Goal: Register for event/course

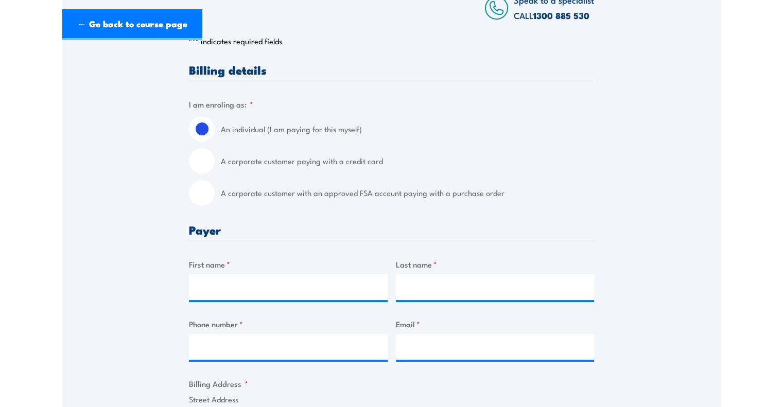
scroll to position [257, 0]
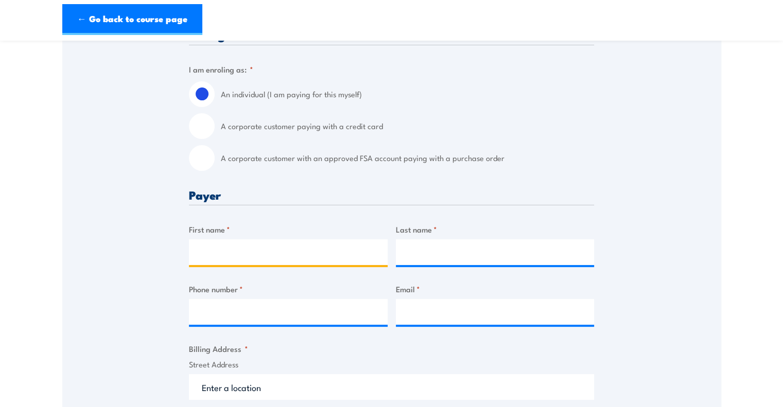
click at [264, 262] on input "First name *" at bounding box center [288, 252] width 199 height 26
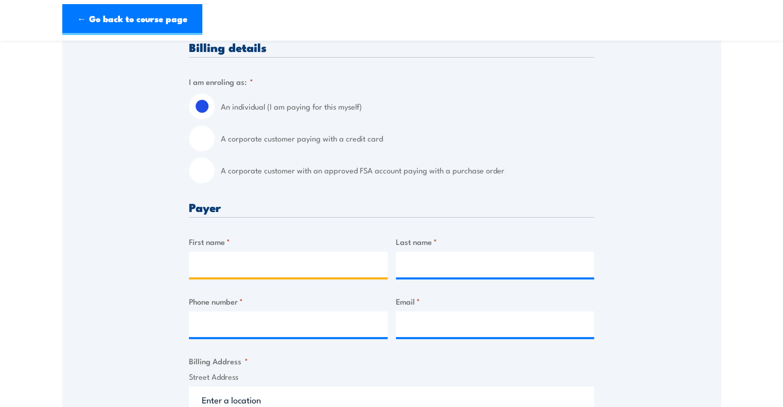
scroll to position [154, 0]
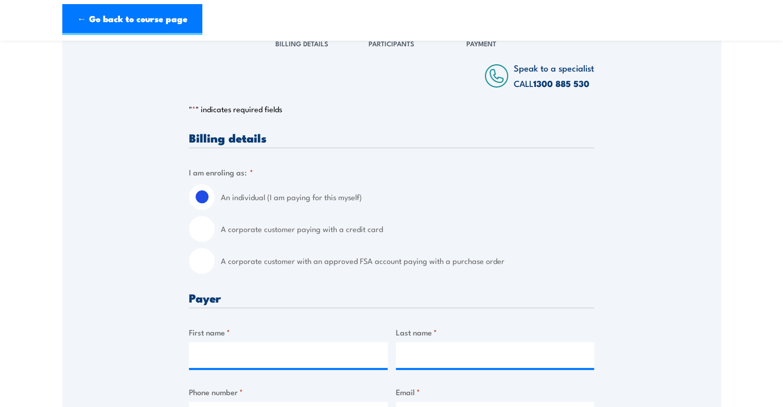
click at [205, 230] on input "A corporate customer paying with a credit card" at bounding box center [202, 229] width 26 height 26
radio input "true"
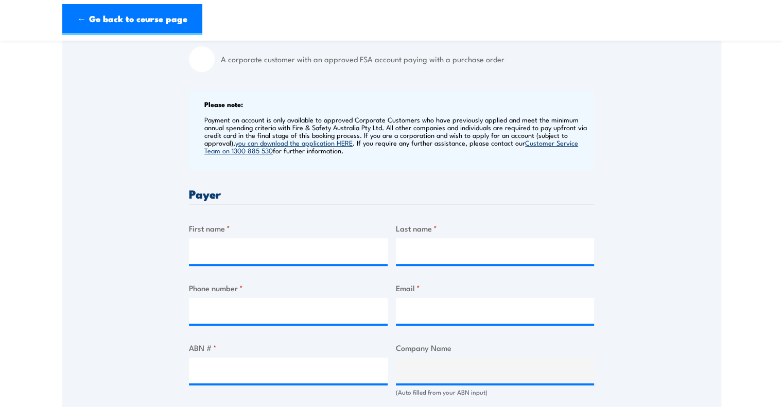
scroll to position [360, 0]
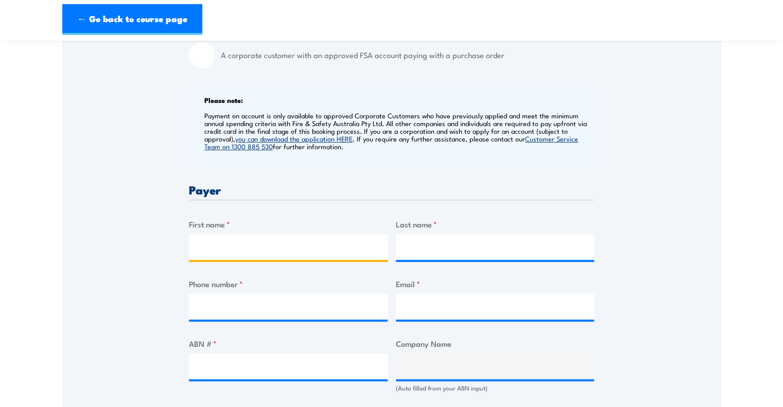
click at [249, 248] on input "First name *" at bounding box center [288, 247] width 199 height 26
drag, startPoint x: 268, startPoint y: 239, endPoint x: 221, endPoint y: 242, distance: 47.4
click at [221, 242] on input "[PERSON_NAME]" at bounding box center [288, 247] width 199 height 26
type input "Jack"
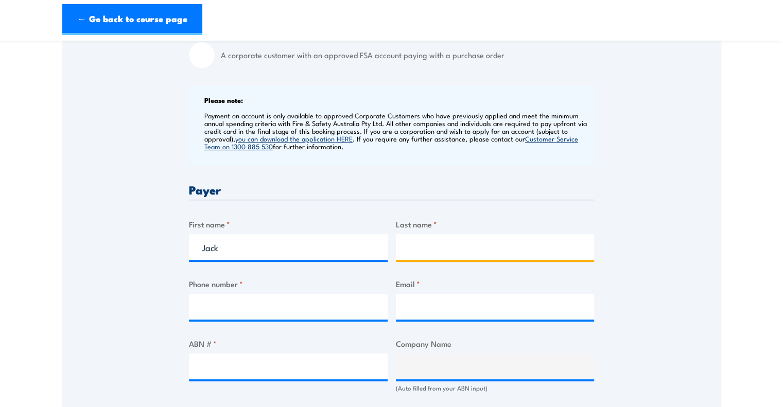
click at [468, 246] on input "Last name *" at bounding box center [495, 247] width 199 height 26
paste input "Cowland"
click at [408, 249] on input "Cowland" at bounding box center [495, 247] width 199 height 26
type input "Cowland"
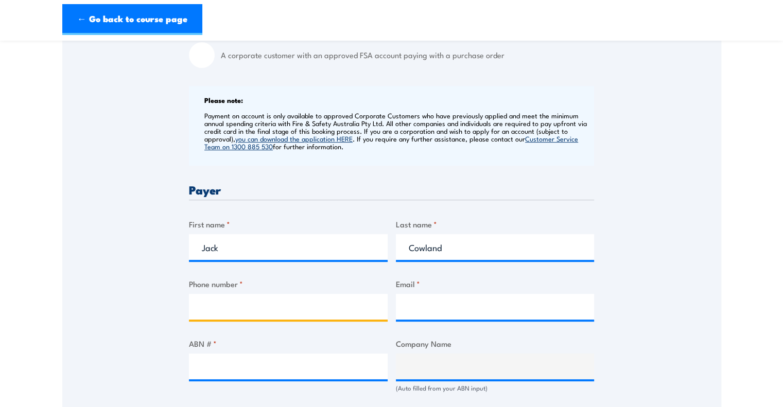
click at [253, 300] on input "Phone number *" at bounding box center [288, 307] width 199 height 26
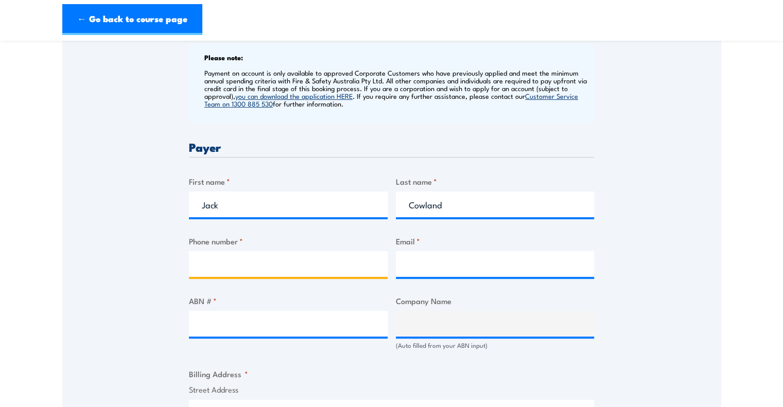
scroll to position [463, 0]
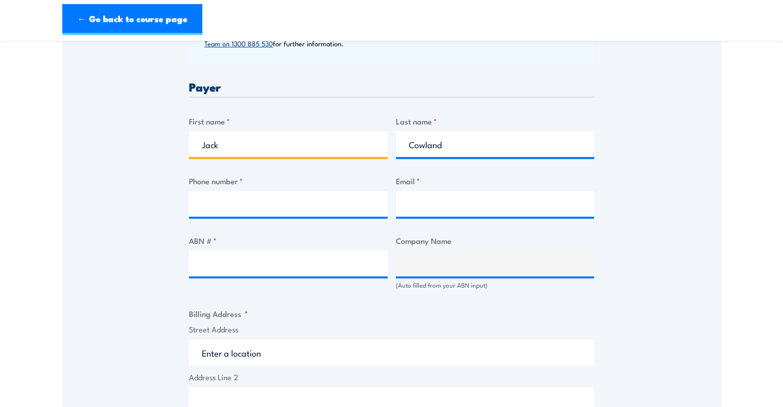
drag, startPoint x: 286, startPoint y: 145, endPoint x: 161, endPoint y: 142, distance: 125.7
click at [161, 142] on div "Speak to a specialist CALL 1300 885 530 CALL 1300 885 530 " * " indicates requi…" at bounding box center [391, 273] width 659 height 1117
type input "Lauren"
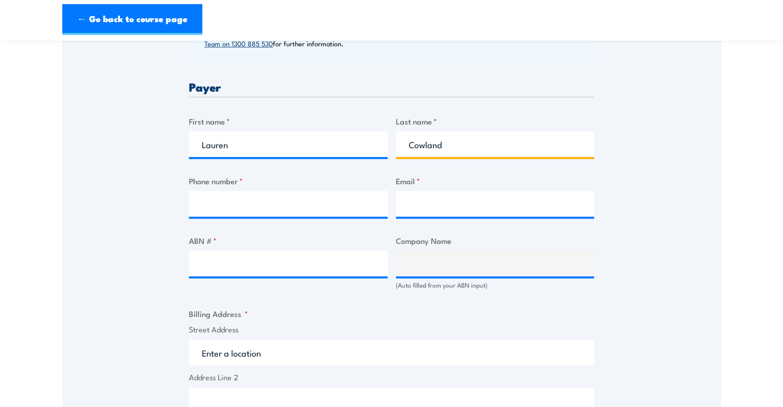
drag, startPoint x: 494, startPoint y: 140, endPoint x: 370, endPoint y: 133, distance: 124.2
click at [370, 133] on div "Billing details I am enroling as: * An individual (I am paying for this myself)…" at bounding box center [391, 325] width 405 height 1005
type input "McLean"
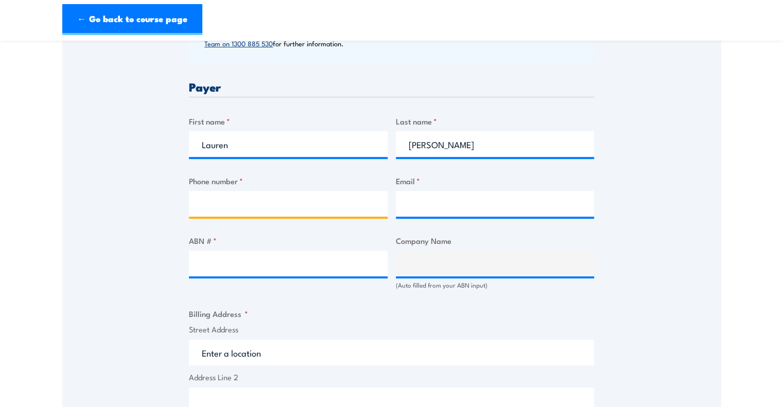
click at [321, 203] on input "Phone number *" at bounding box center [288, 204] width 199 height 26
type input "0418872122"
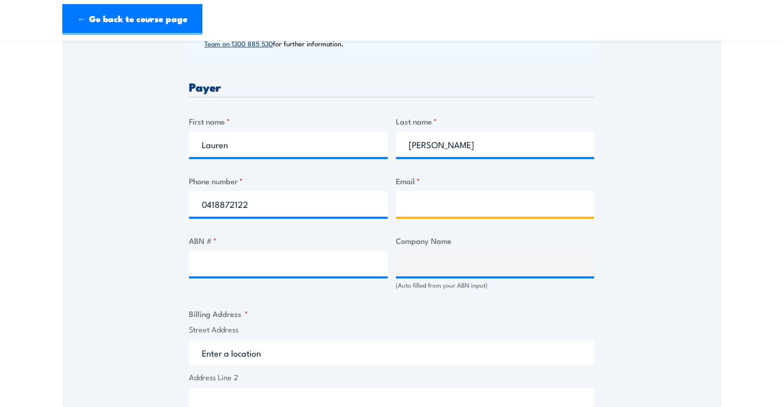
click at [446, 197] on input "Email *" at bounding box center [495, 204] width 199 height 26
type input "laurenm@nuttelex.com.au"
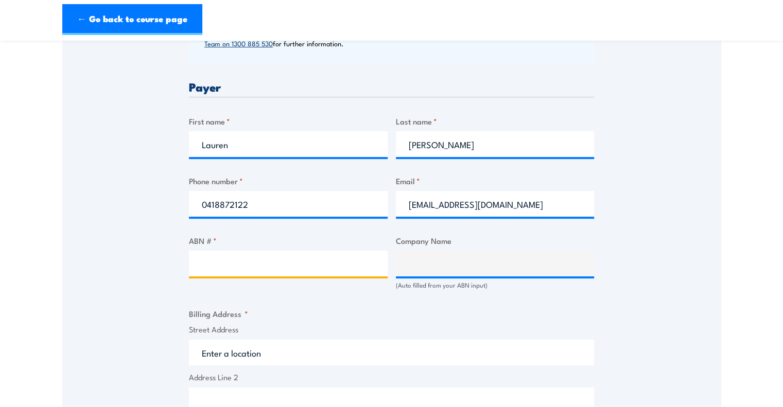
click at [215, 259] on input "ABN # *" at bounding box center [288, 264] width 199 height 26
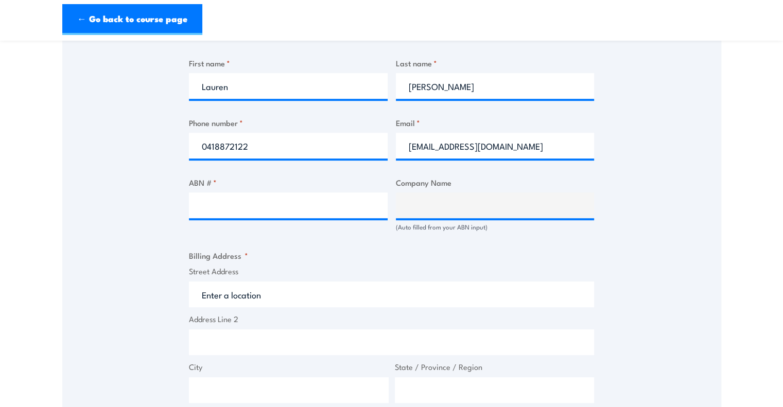
scroll to position [566, 0]
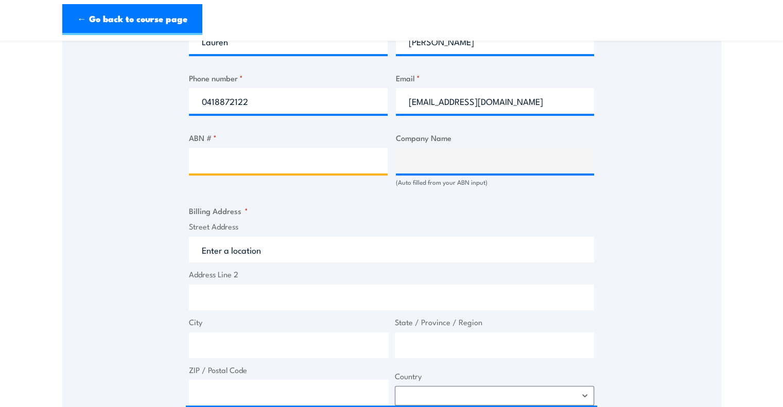
click at [282, 153] on input "ABN # *" at bounding box center [288, 161] width 199 height 26
click at [282, 166] on input "ABN # *" at bounding box center [288, 161] width 199 height 26
paste input "54 004 257 783"
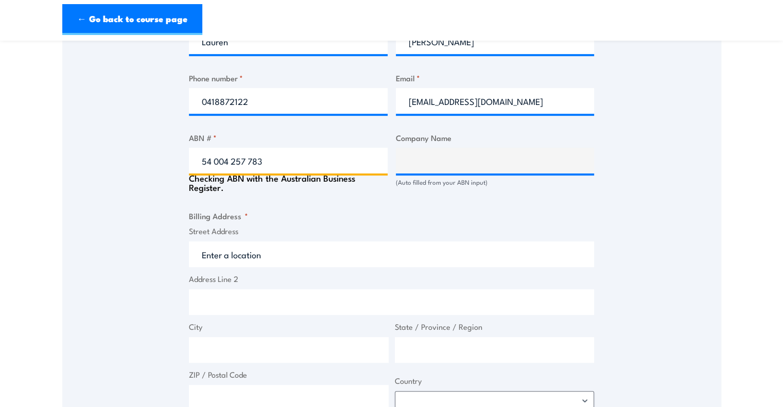
type input "54 004 257 783"
type input "NUTTELEX FOOD PRODUCTS PROPRIETARY LIMITED"
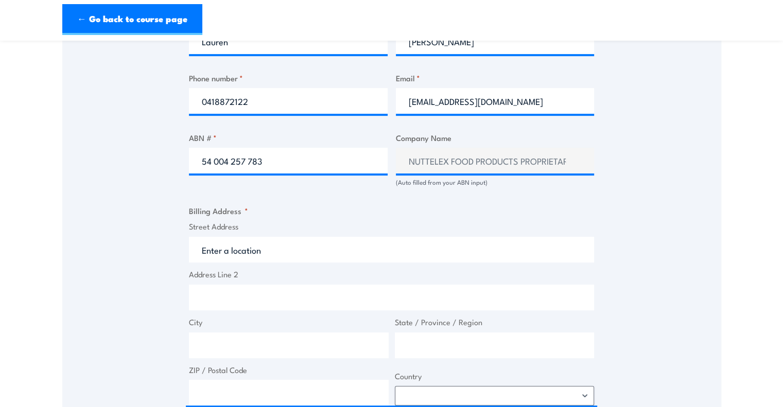
scroll to position [669, 0]
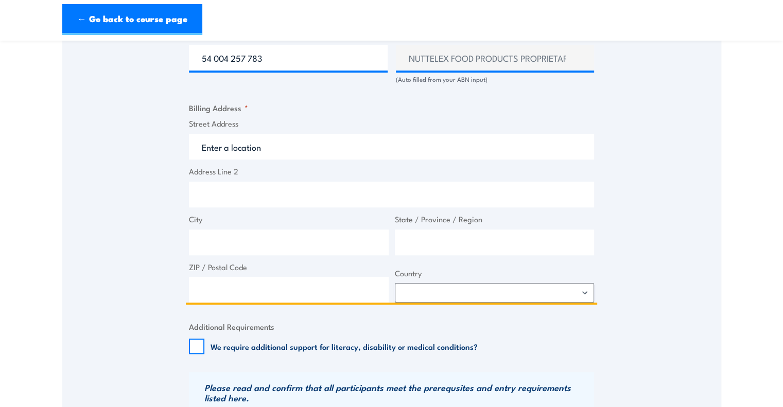
drag, startPoint x: 249, startPoint y: 140, endPoint x: 386, endPoint y: 172, distance: 140.7
click at [250, 141] on input "Street Address" at bounding box center [391, 147] width 405 height 26
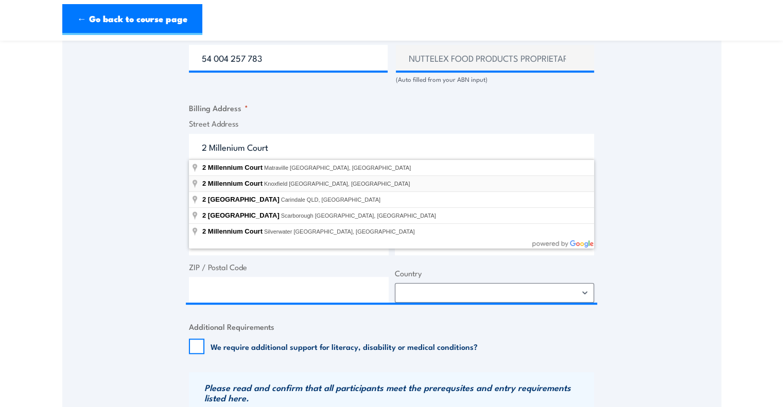
type input "2 Millennium Court, Knoxfield VIC, Australia"
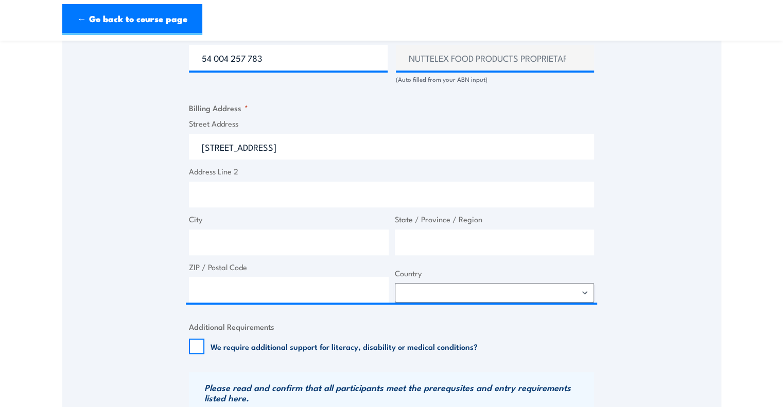
type input "2 Millennium Ct"
type input "Knoxfield"
type input "Victoria"
type input "3180"
select select "Australia"
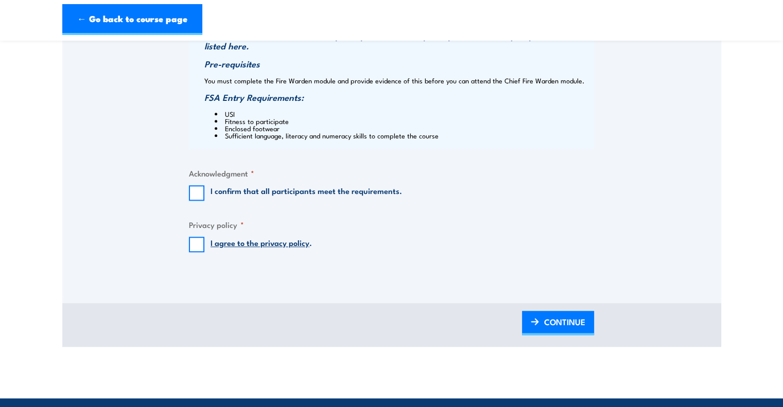
scroll to position [1030, 0]
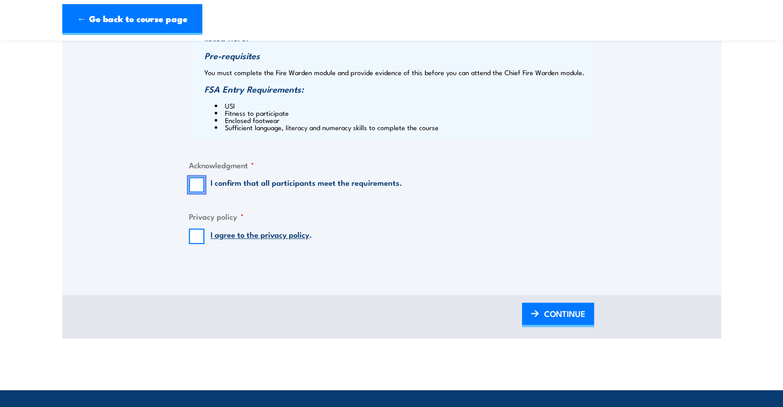
drag, startPoint x: 196, startPoint y: 185, endPoint x: 205, endPoint y: 230, distance: 46.2
click at [196, 185] on input "I confirm that all participants meet the requirements." at bounding box center [196, 184] width 15 height 15
checkbox input "true"
click at [200, 237] on input "I agree to the privacy policy ." at bounding box center [196, 236] width 15 height 15
checkbox input "true"
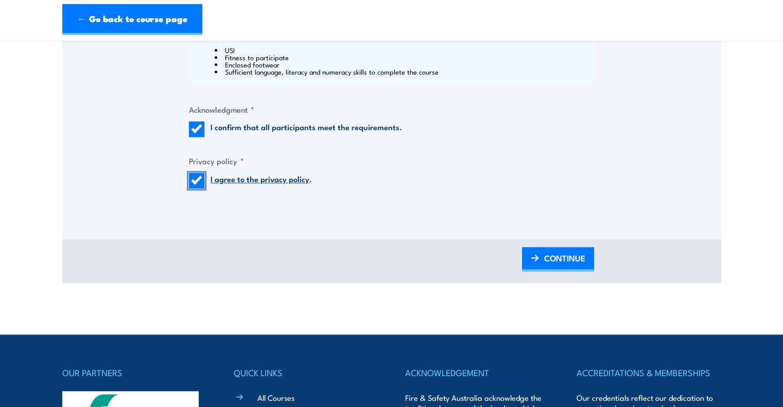
scroll to position [1081, 0]
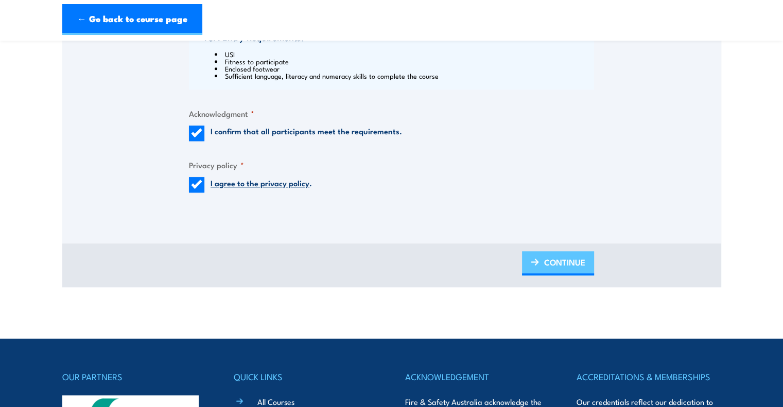
click at [562, 257] on span "CONTINUE" at bounding box center [564, 262] width 41 height 27
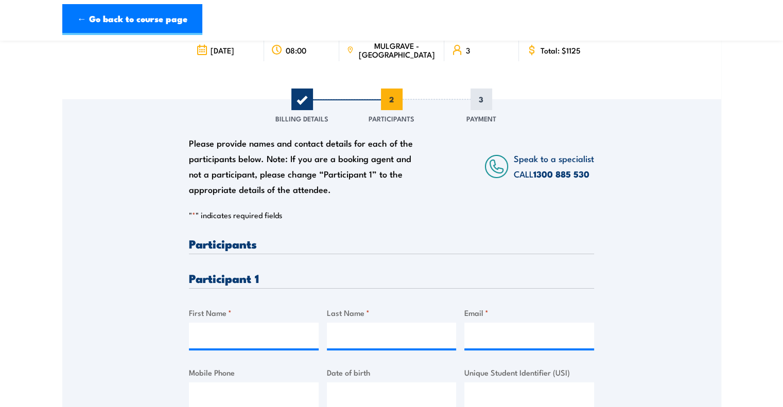
scroll to position [206, 0]
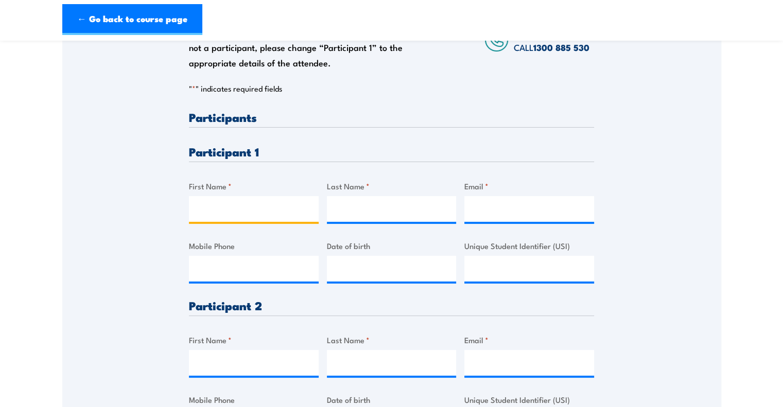
drag, startPoint x: 249, startPoint y: 212, endPoint x: 262, endPoint y: 215, distance: 12.9
click at [249, 212] on input "First Name *" at bounding box center [254, 209] width 130 height 26
drag, startPoint x: 274, startPoint y: 218, endPoint x: 222, endPoint y: 213, distance: 52.2
click at [222, 213] on input "Jack Cowland" at bounding box center [254, 209] width 130 height 26
type input "Jack"
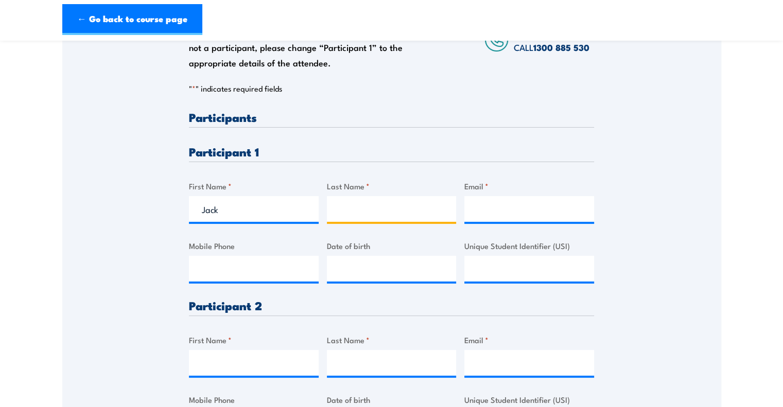
click at [353, 207] on input "Last Name *" at bounding box center [392, 209] width 130 height 26
paste input "Cowland"
type input "Cowland"
click at [257, 271] on input "Mobile Phone" at bounding box center [254, 269] width 130 height 26
click at [496, 211] on input "Email *" at bounding box center [529, 209] width 130 height 26
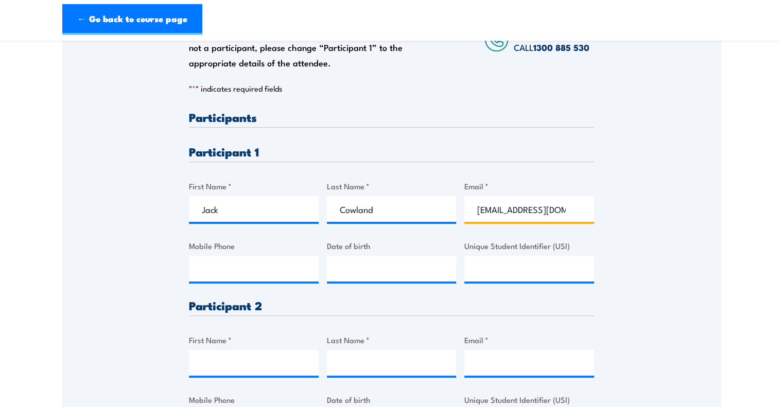
type input "jack@nuttelex.com.au"
click at [235, 281] on input "Mobile Phone" at bounding box center [254, 269] width 130 height 26
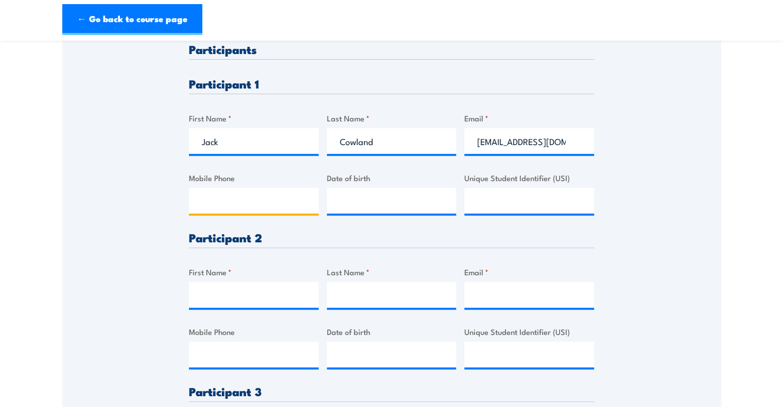
scroll to position [360, 0]
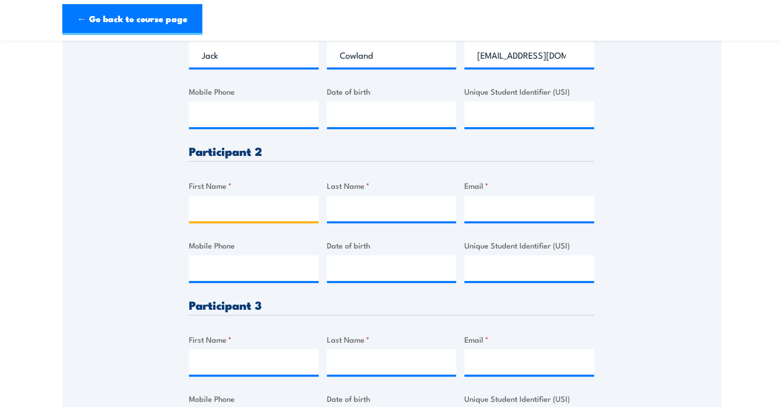
click at [253, 212] on input "First Name *" at bounding box center [254, 209] width 130 height 26
type input "Daniel"
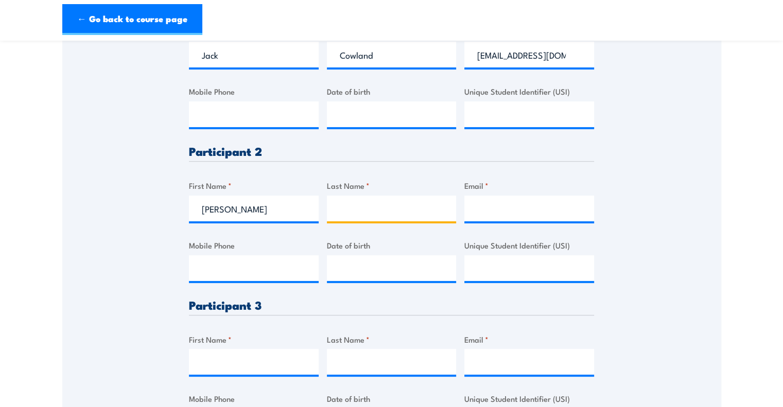
click at [379, 214] on input "Last Name *" at bounding box center [392, 209] width 130 height 26
type input "Bourke"
click at [525, 216] on input "Email *" at bounding box center [529, 209] width 130 height 26
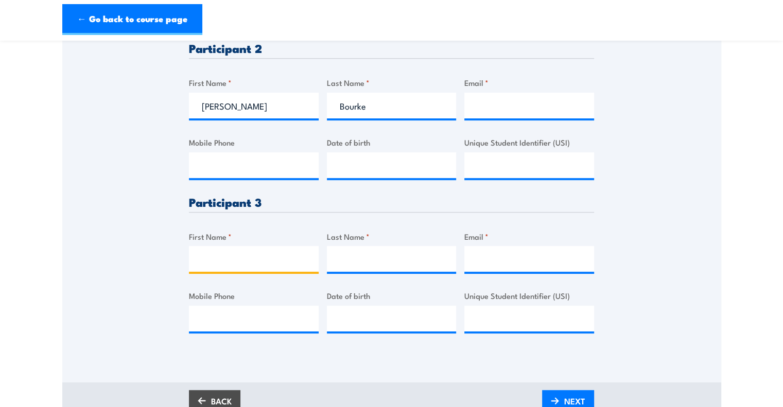
click at [238, 253] on input "First Name *" at bounding box center [254, 259] width 130 height 26
type input "Vera"
click at [397, 259] on input "Last Name *" at bounding box center [392, 259] width 130 height 26
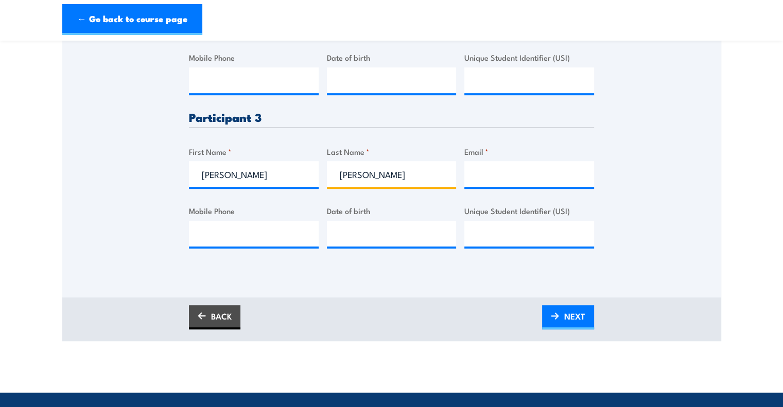
scroll to position [566, 0]
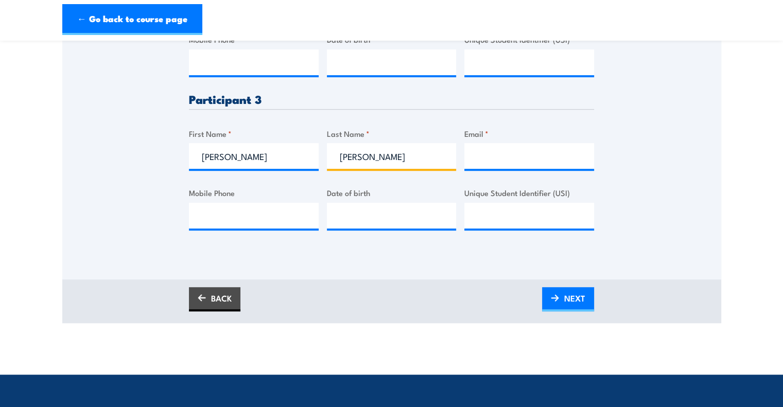
type input "Kouznetsova"
drag, startPoint x: 241, startPoint y: 210, endPoint x: 294, endPoint y: 229, distance: 56.3
click at [242, 208] on input "Mobile Phone" at bounding box center [254, 216] width 130 height 26
paste input "0449591030"
type input "0449591030"
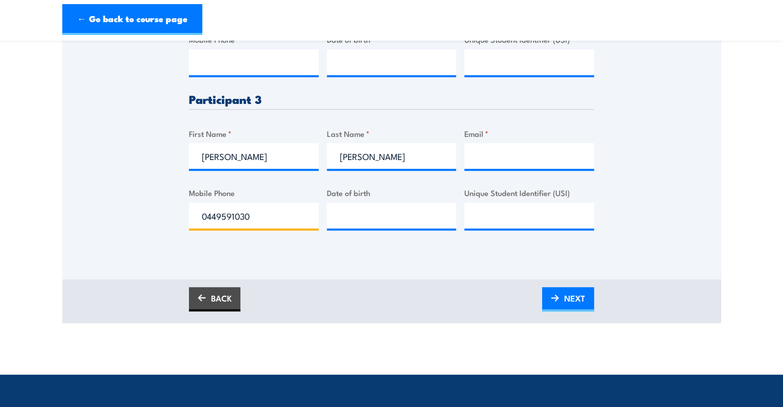
drag, startPoint x: 283, startPoint y: 210, endPoint x: 163, endPoint y: 213, distance: 119.5
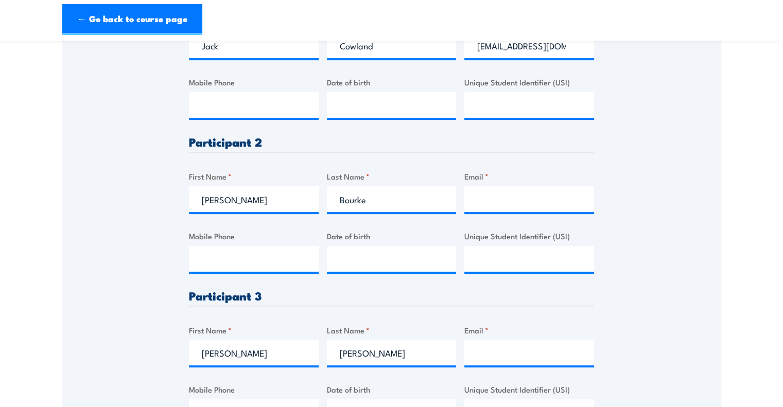
scroll to position [257, 0]
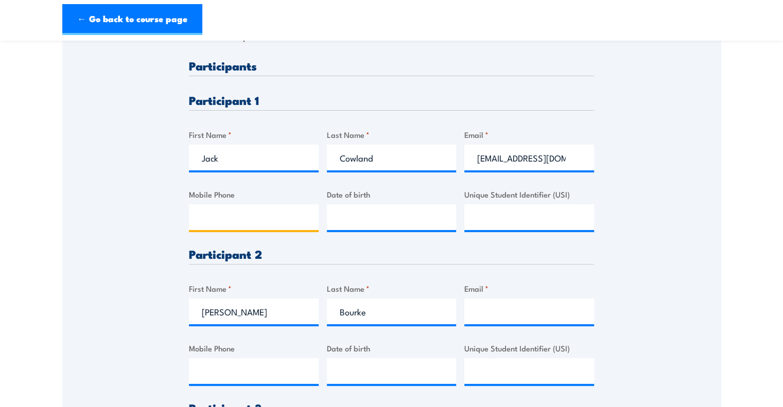
click at [251, 208] on input "Mobile Phone" at bounding box center [254, 217] width 130 height 26
paste input "0449591030"
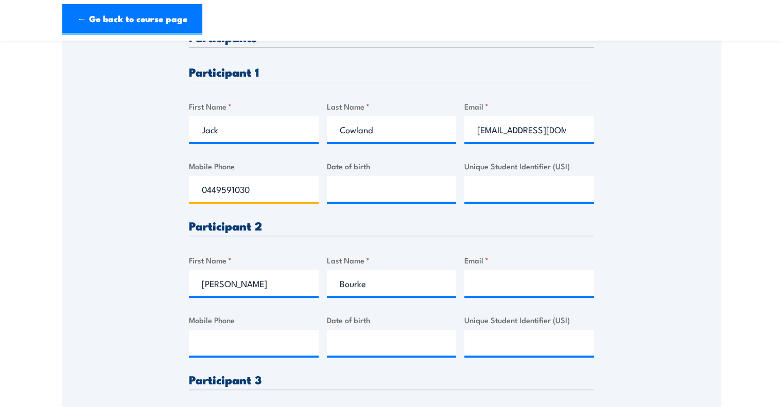
scroll to position [309, 0]
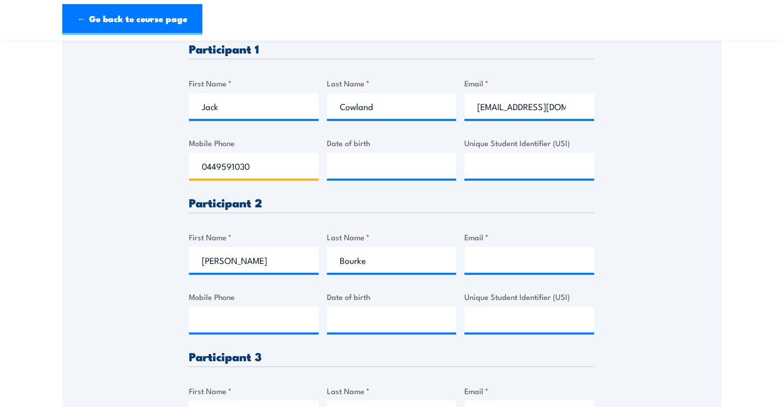
type input "0449591030"
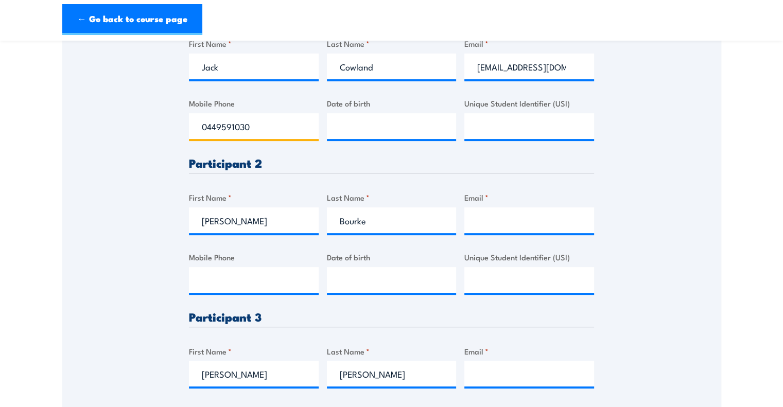
scroll to position [412, 0]
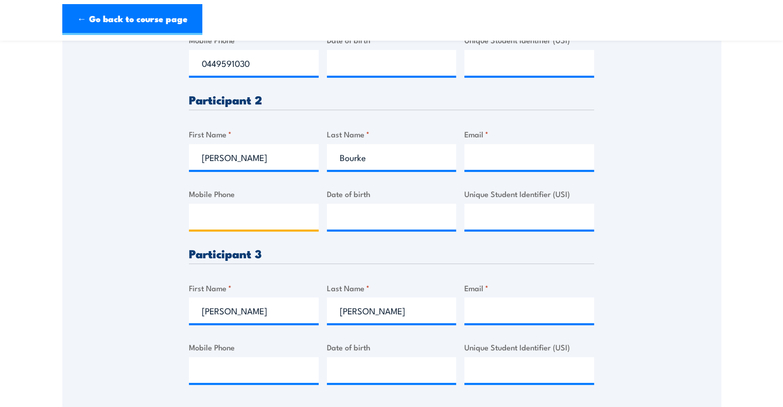
click at [242, 211] on input "Mobile Phone" at bounding box center [254, 217] width 130 height 26
paste input "0422181291"
type input "0422181291"
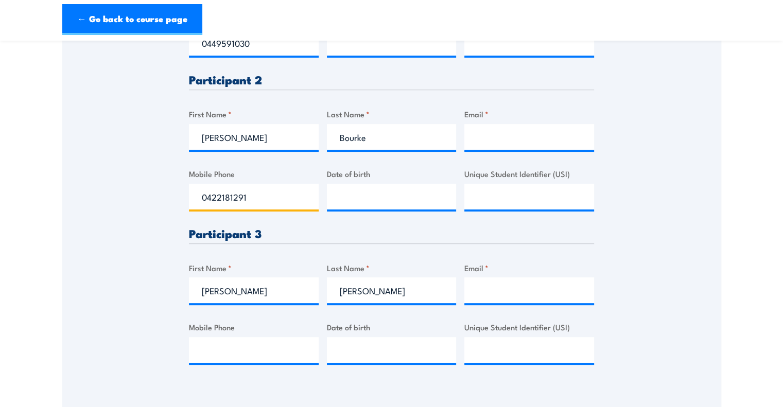
scroll to position [463, 0]
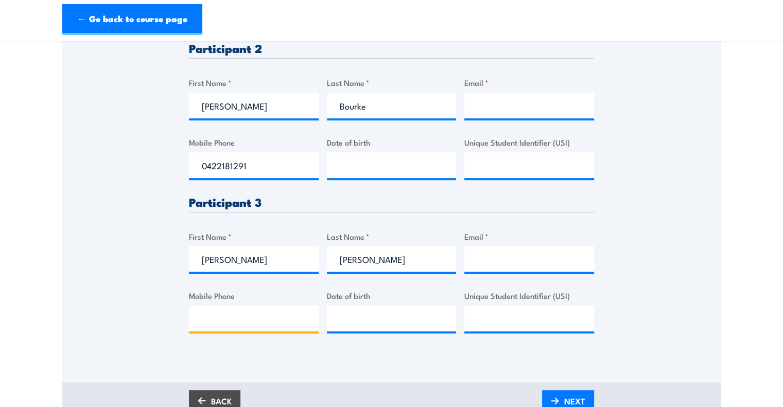
click at [235, 329] on input "Mobile Phone" at bounding box center [254, 319] width 130 height 26
paste input "0433507425"
type input "0433507425"
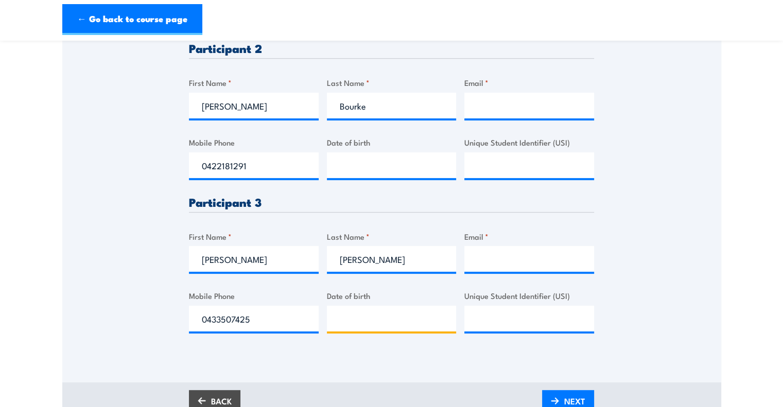
type input "__/__/____"
click at [373, 305] on div "Date of birth __/__/____" at bounding box center [392, 311] width 130 height 42
click at [494, 248] on input "Email *" at bounding box center [529, 259] width 130 height 26
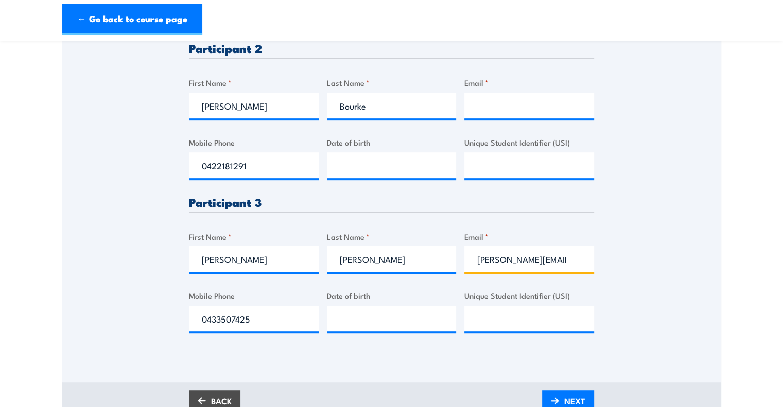
type input "vera@nuttelex.com.au"
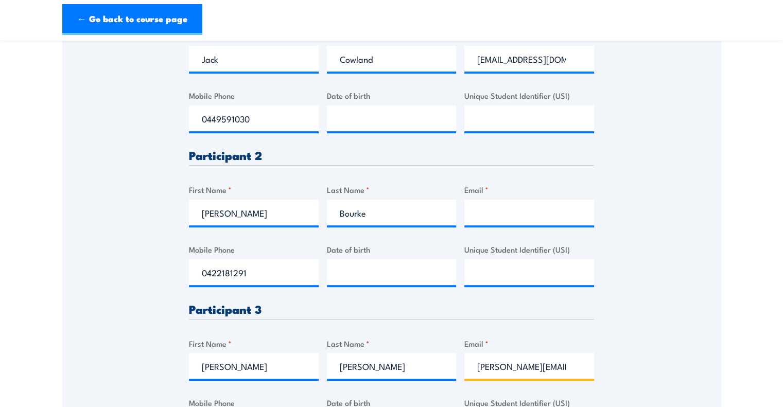
scroll to position [360, 0]
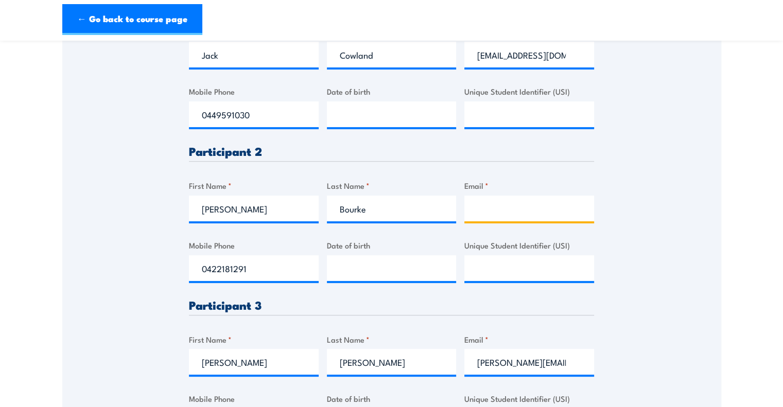
click at [494, 198] on input "Email *" at bounding box center [529, 209] width 130 height 26
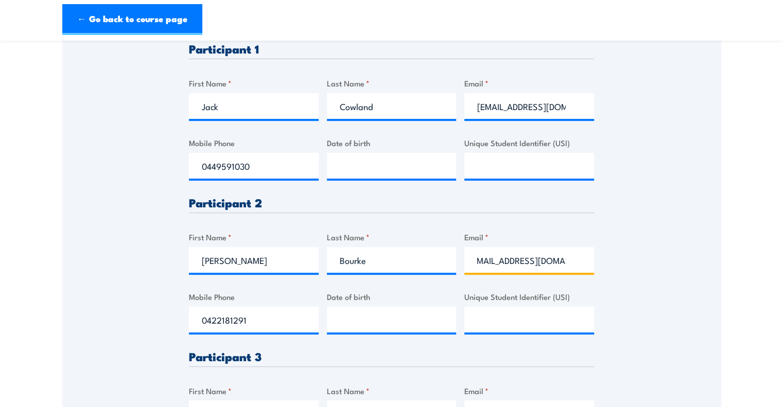
drag, startPoint x: 515, startPoint y: 256, endPoint x: 583, endPoint y: 281, distance: 72.8
click at [515, 256] on input "danielb@nuttelex.com.au" at bounding box center [529, 260] width 130 height 26
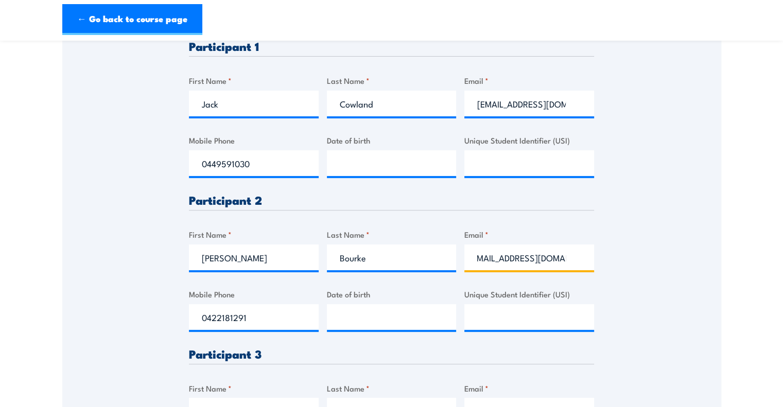
scroll to position [515, 0]
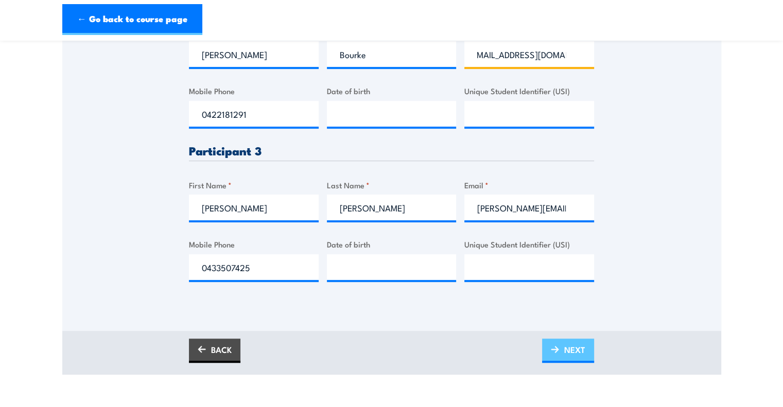
type input "danielb@nuttelex.com.au"
click at [573, 344] on span "NEXT" at bounding box center [574, 349] width 21 height 27
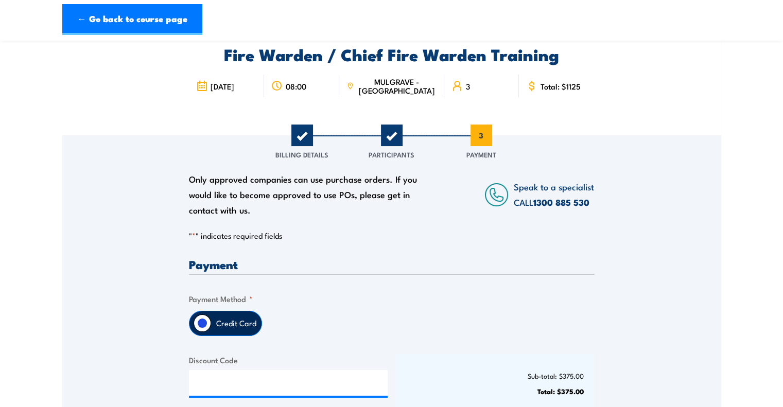
scroll to position [154, 0]
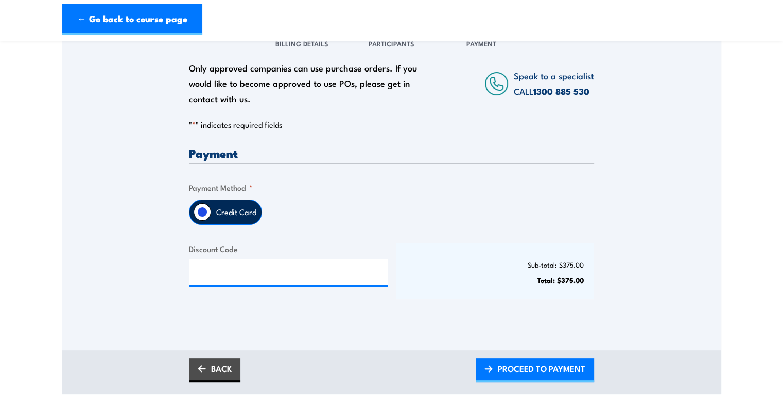
drag, startPoint x: 211, startPoint y: 210, endPoint x: 217, endPoint y: 210, distance: 6.2
click at [212, 210] on label "Credit Card" at bounding box center [236, 212] width 50 height 24
click at [211, 210] on input "Credit Card" at bounding box center [203, 212] width 18 height 18
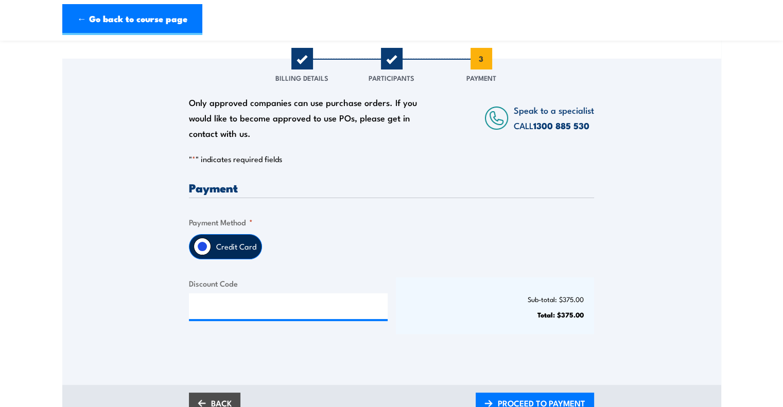
scroll to position [103, 0]
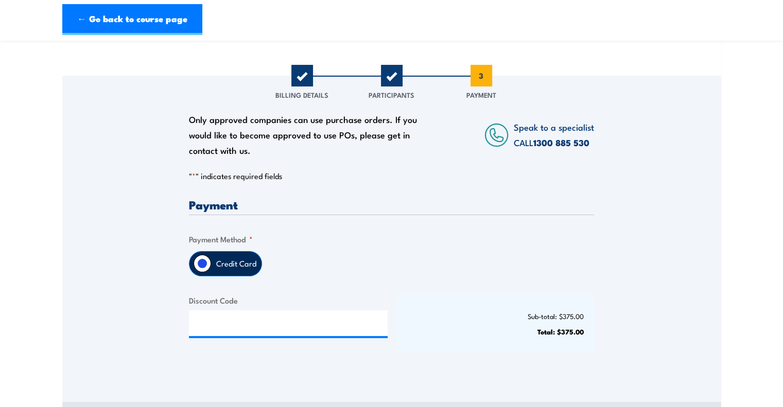
click at [206, 265] on input "Credit Card" at bounding box center [203, 264] width 18 height 18
click at [240, 321] on input "Discount Code" at bounding box center [288, 323] width 199 height 26
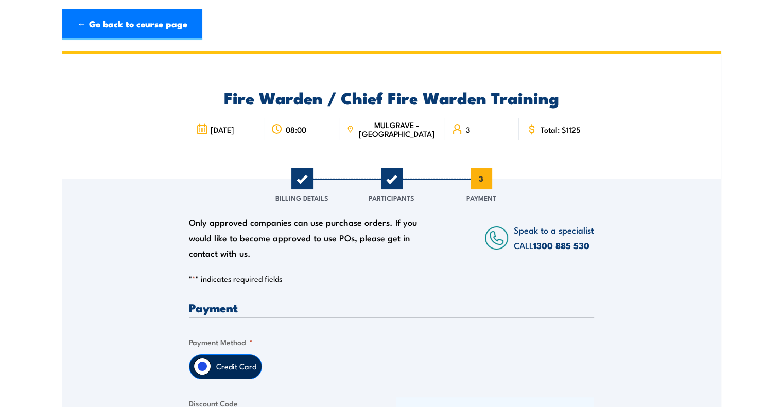
click at [247, 235] on div "Only approved companies can use purchase orders. If you would like to become ap…" at bounding box center [306, 238] width 234 height 46
click at [482, 179] on span "3" at bounding box center [482, 179] width 22 height 22
click at [204, 373] on input "Credit Card" at bounding box center [203, 367] width 18 height 18
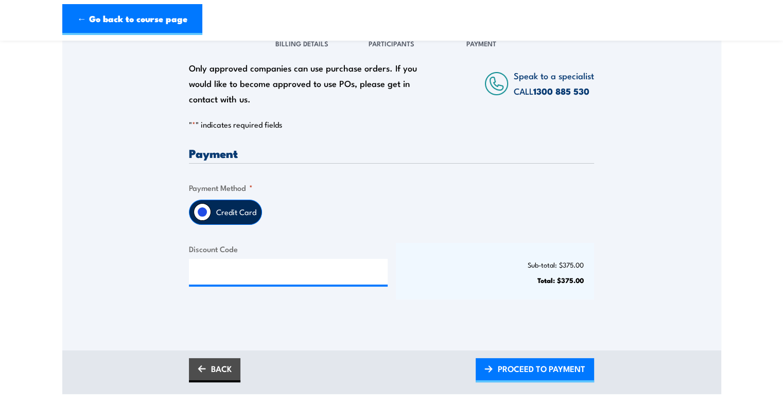
drag, startPoint x: 231, startPoint y: 242, endPoint x: 232, endPoint y: 253, distance: 10.3
click at [231, 243] on label "Discount Code" at bounding box center [288, 249] width 199 height 12
click at [231, 259] on input "Discount Code" at bounding box center [288, 272] width 199 height 26
click at [235, 266] on input "Discount Code" at bounding box center [288, 272] width 199 height 26
click at [237, 213] on label "Credit Card" at bounding box center [236, 212] width 50 height 24
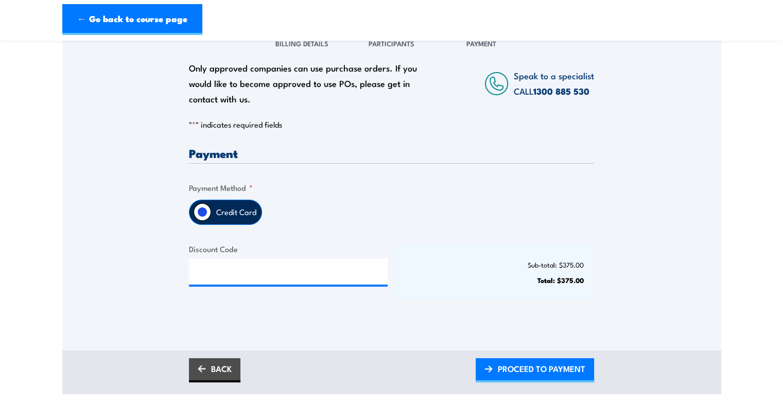
click at [211, 213] on input "Credit Card" at bounding box center [203, 212] width 18 height 18
click at [219, 211] on label "Credit Card" at bounding box center [236, 212] width 50 height 24
click at [211, 211] on input "Credit Card" at bounding box center [203, 212] width 18 height 18
click at [220, 210] on label "Credit Card" at bounding box center [236, 212] width 50 height 24
click at [211, 210] on input "Credit Card" at bounding box center [203, 212] width 18 height 18
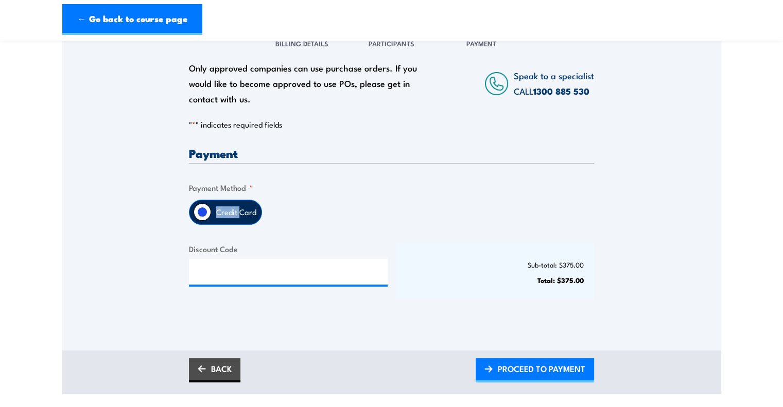
click at [221, 210] on label "Credit Card" at bounding box center [236, 212] width 50 height 24
click at [211, 210] on input "Credit Card" at bounding box center [203, 212] width 18 height 18
click at [221, 210] on label "Credit Card" at bounding box center [236, 212] width 50 height 24
click at [211, 210] on input "Credit Card" at bounding box center [203, 212] width 18 height 18
click at [204, 214] on input "Credit Card" at bounding box center [203, 212] width 18 height 18
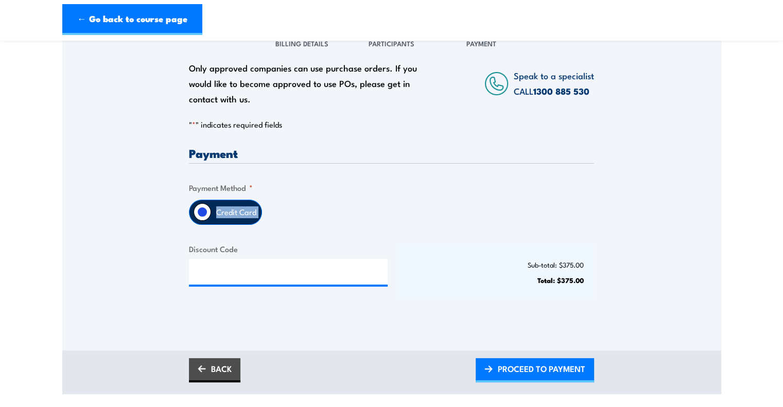
click at [204, 214] on input "Credit Card" at bounding box center [203, 212] width 18 height 18
click at [391, 234] on div "Payment Only approved companies can use purchase orders. If you would like to b…" at bounding box center [391, 232] width 405 height 170
click at [233, 216] on label "Credit Card" at bounding box center [236, 212] width 50 height 24
click at [211, 216] on input "Credit Card" at bounding box center [203, 212] width 18 height 18
click at [233, 216] on label "Credit Card" at bounding box center [236, 212] width 50 height 24
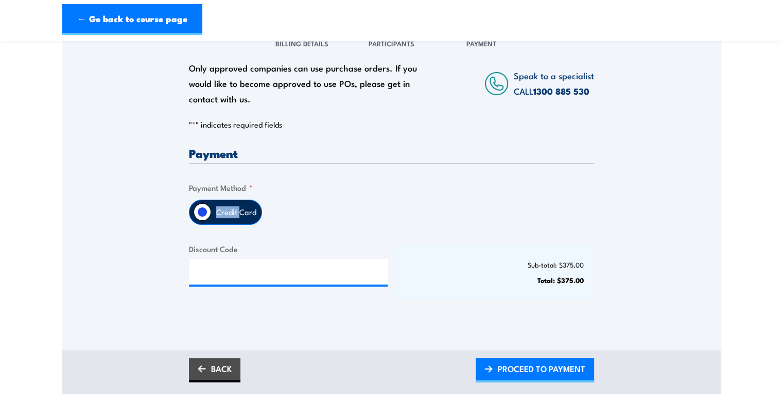
click at [211, 216] on input "Credit Card" at bounding box center [203, 212] width 18 height 18
click at [354, 230] on div "Payment Only approved companies can use purchase orders. If you would like to b…" at bounding box center [391, 232] width 405 height 170
click at [199, 214] on input "Credit Card" at bounding box center [203, 212] width 18 height 18
click at [338, 220] on div "Credit Card" at bounding box center [391, 212] width 405 height 25
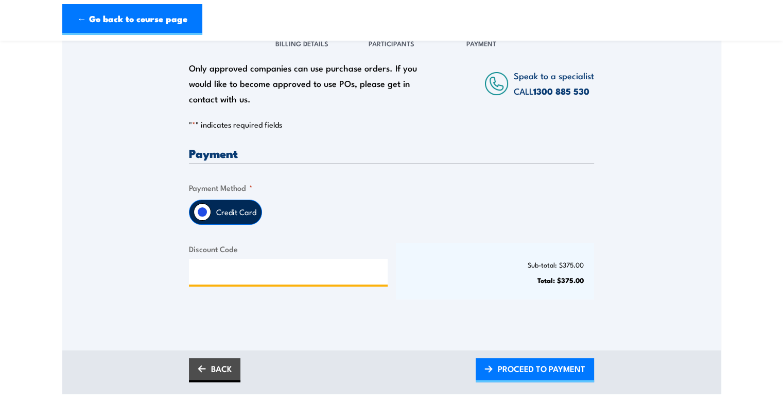
click at [227, 271] on input "Discount Code" at bounding box center [288, 272] width 199 height 26
click at [204, 208] on input "Credit Card" at bounding box center [203, 212] width 18 height 18
click at [358, 210] on div "Credit Card" at bounding box center [391, 212] width 405 height 25
click at [221, 218] on label "Credit Card" at bounding box center [236, 212] width 50 height 24
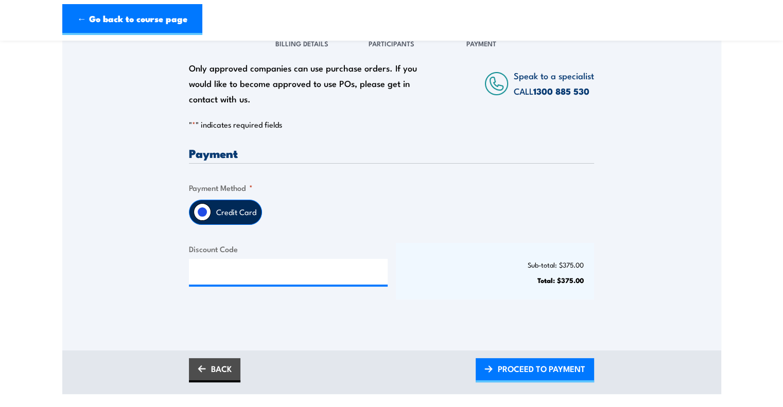
click at [211, 218] on input "Credit Card" at bounding box center [203, 212] width 18 height 18
drag, startPoint x: 221, startPoint y: 218, endPoint x: 226, endPoint y: 217, distance: 5.2
click at [221, 218] on label "Credit Card" at bounding box center [236, 212] width 50 height 24
click at [211, 218] on input "Credit Card" at bounding box center [203, 212] width 18 height 18
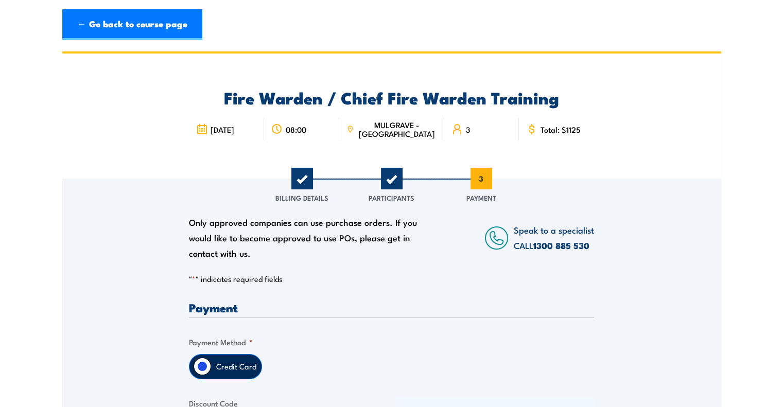
click at [327, 316] on div "Payment" at bounding box center [391, 310] width 405 height 16
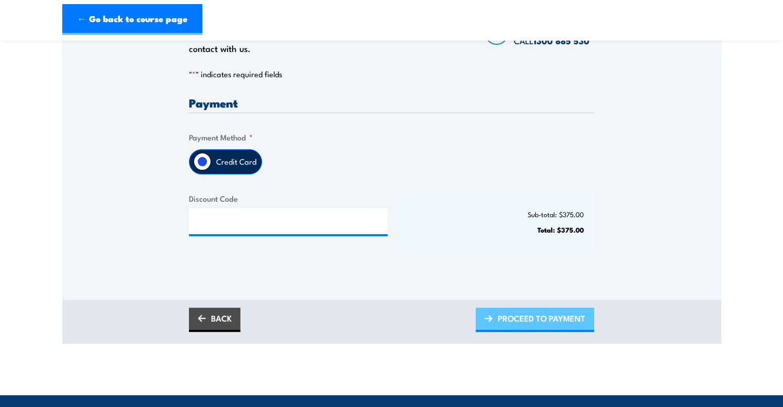
scroll to position [206, 0]
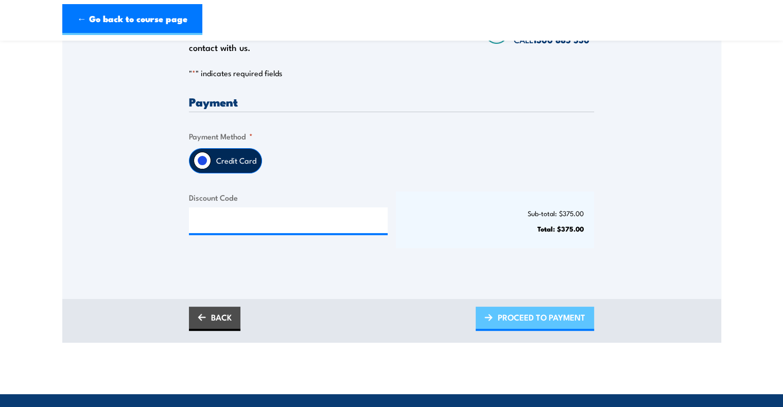
click at [489, 323] on link "PROCEED TO PAYMENT" at bounding box center [535, 319] width 118 height 24
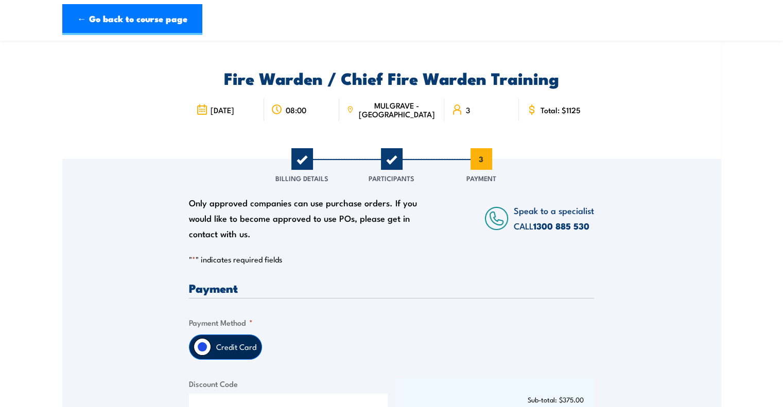
scroll to position [0, 0]
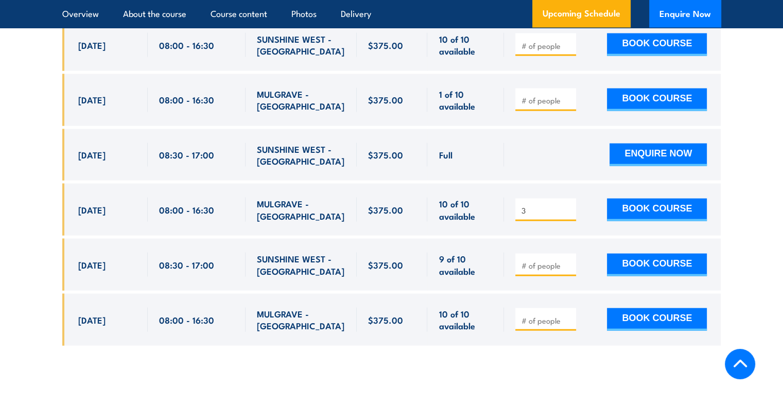
scroll to position [2132, 0]
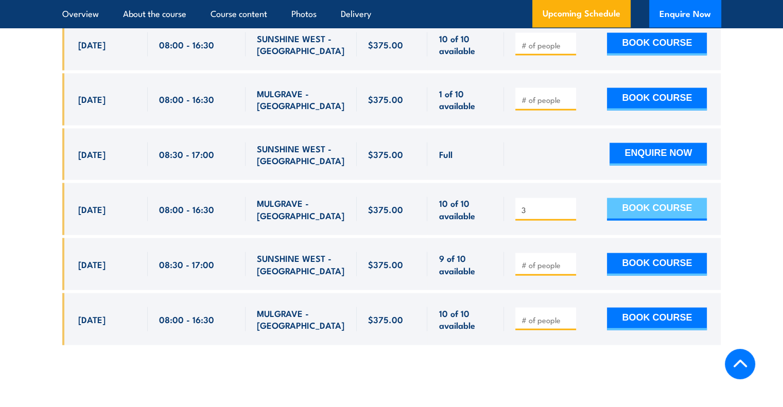
click at [671, 201] on button "BOOK COURSE" at bounding box center [657, 209] width 100 height 23
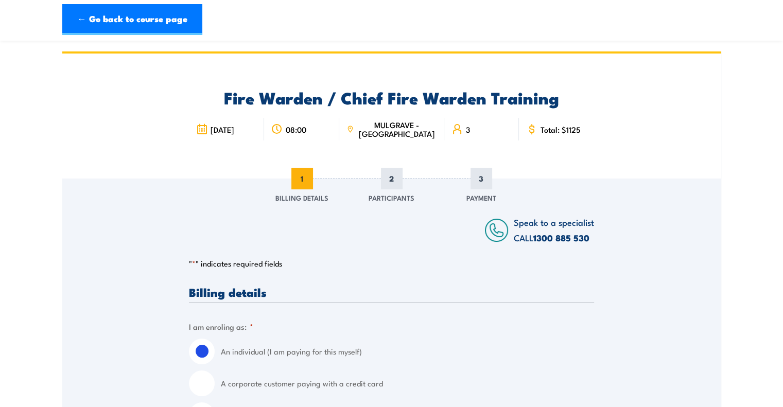
scroll to position [154, 0]
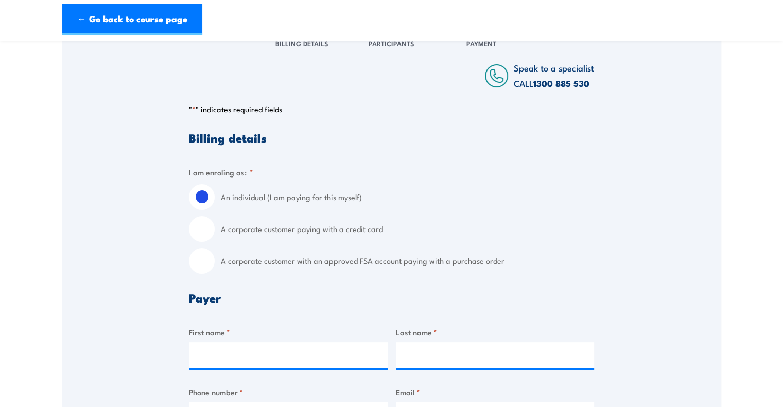
click at [207, 263] on input "A corporate customer with an approved FSA account paying with a purchase order" at bounding box center [202, 261] width 26 height 26
radio input "true"
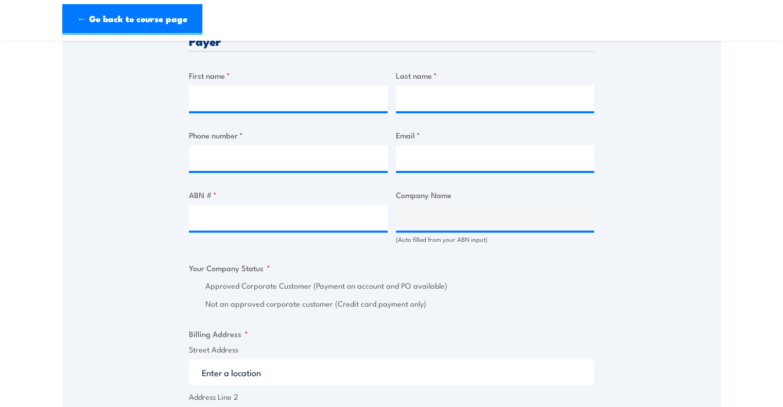
scroll to position [515, 0]
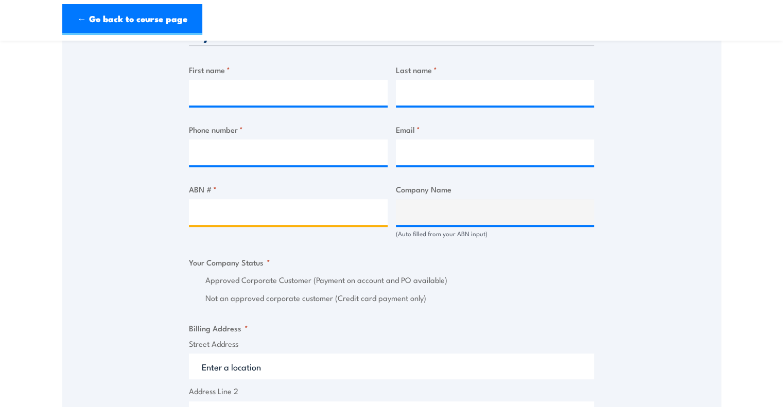
click at [243, 215] on input "ABN # *" at bounding box center [288, 212] width 199 height 26
type input "N"
paste input "0433507425"
type input "0433507425"
drag, startPoint x: 216, startPoint y: 212, endPoint x: 163, endPoint y: 208, distance: 53.2
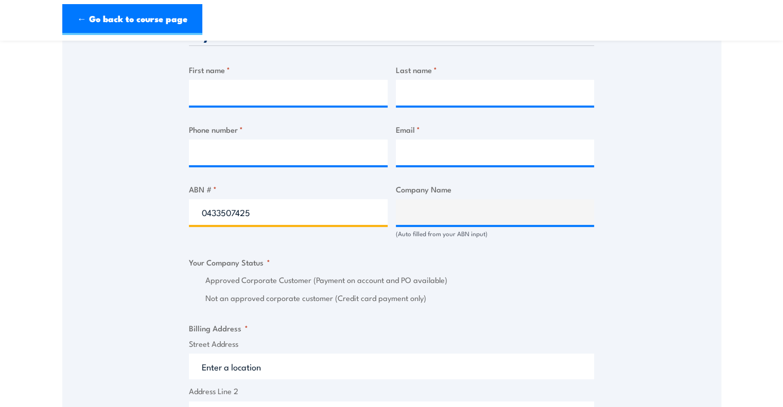
click at [163, 208] on div "Speak to a specialist CALL [PHONE_NUMBER] CALL [PHONE_NUMBER] " * " indicates r…" at bounding box center [391, 255] width 659 height 1183
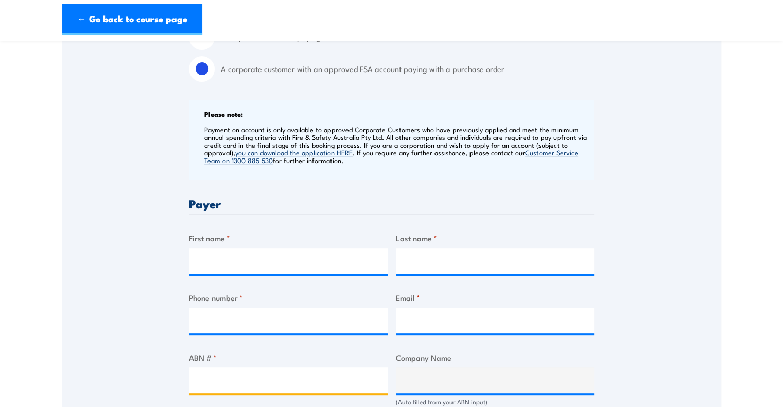
scroll to position [257, 0]
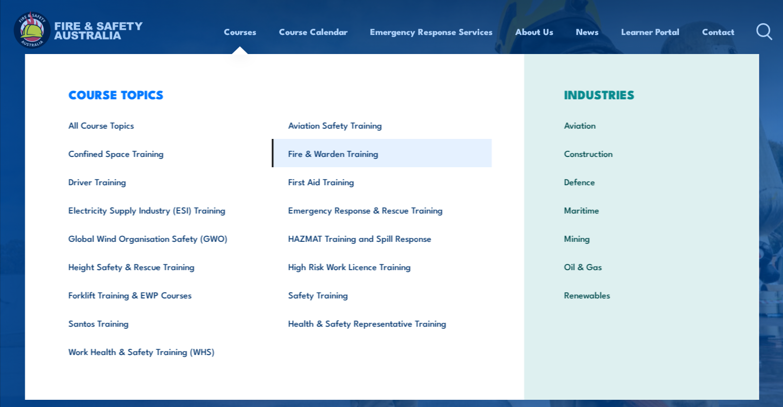
click at [316, 152] on link "Fire & Warden Training" at bounding box center [382, 153] width 220 height 28
